Goal: Task Accomplishment & Management: Use online tool/utility

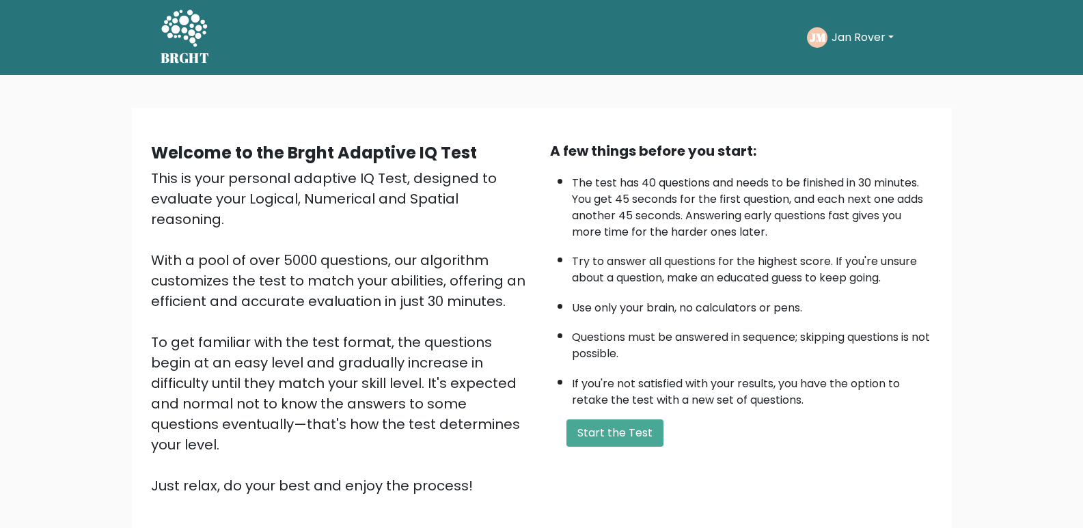
click at [830, 31] on button "Jan Rover" at bounding box center [862, 38] width 70 height 18
click at [839, 74] on link "Dashboard" at bounding box center [862, 73] width 108 height 22
click at [616, 432] on button "Start the Test" at bounding box center [614, 432] width 97 height 27
click at [846, 48] on div "JM Jan Rover Dashboard Profile Settings Logout" at bounding box center [865, 37] width 116 height 31
click at [846, 39] on button "Jan Rover" at bounding box center [862, 38] width 70 height 18
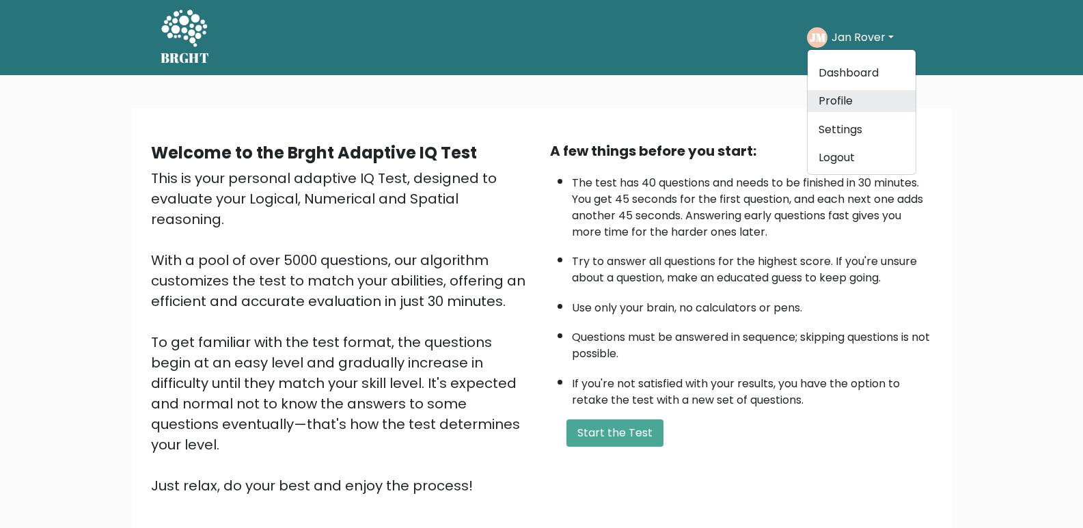
click at [842, 104] on link "Profile" at bounding box center [862, 101] width 108 height 22
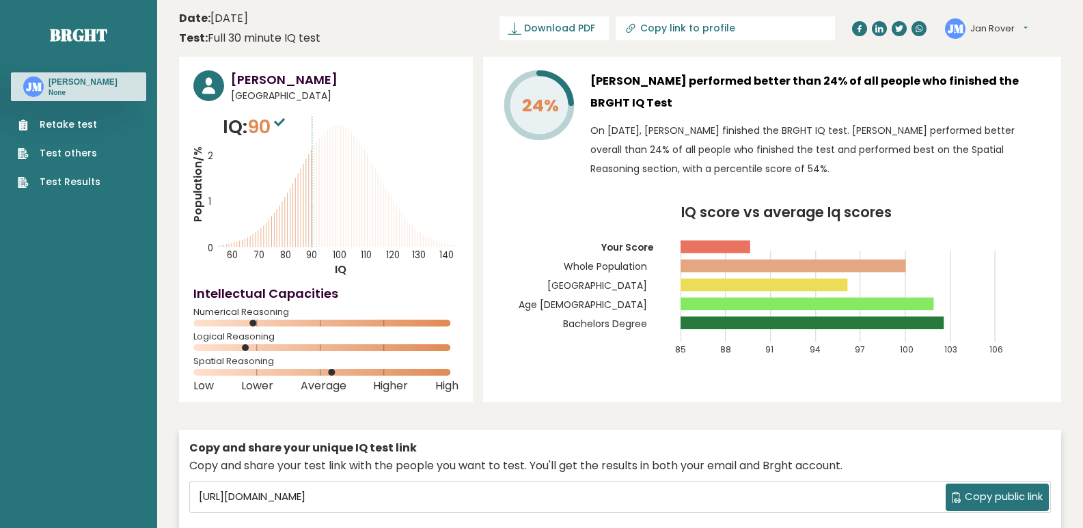
click at [977, 494] on span "Copy public link" at bounding box center [1004, 497] width 78 height 16
click at [974, 494] on span "Copy public link" at bounding box center [1004, 497] width 78 height 16
click at [595, 27] on span "Download PDF" at bounding box center [559, 28] width 71 height 14
click at [66, 178] on link "Test Results" at bounding box center [59, 182] width 83 height 14
click at [388, 184] on icon "Population/% IQ 0 1 2 60 70 80 90 100 110 120 130 140" at bounding box center [325, 195] width 265 height 164
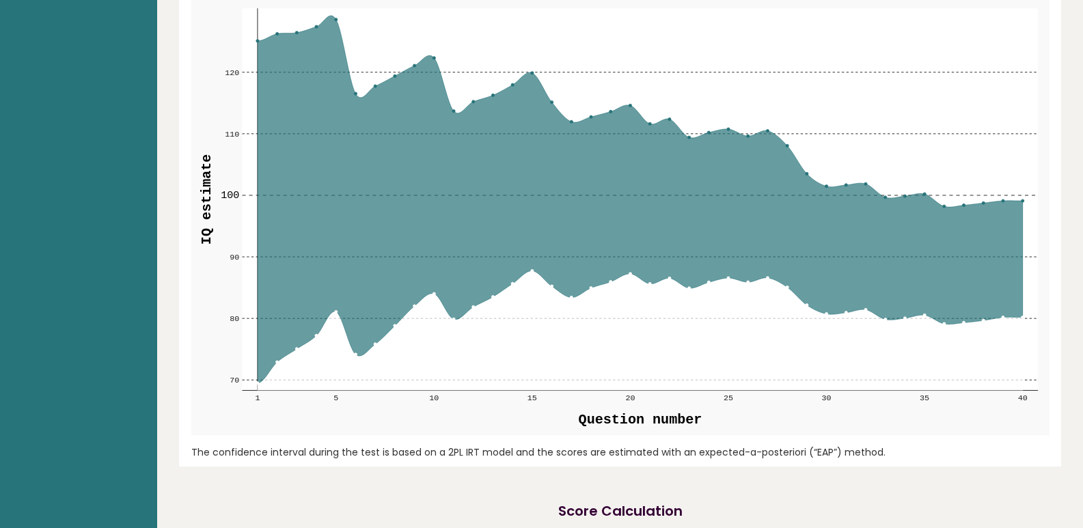
scroll to position [1776, 0]
